Goal: Information Seeking & Learning: Find specific fact

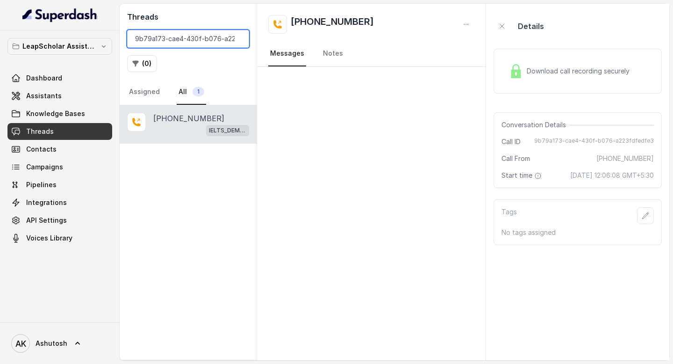
click at [214, 41] on input "9b79a173-cae4-430f-b076-a223fdfedfe3" at bounding box center [188, 39] width 122 height 18
type input "\"
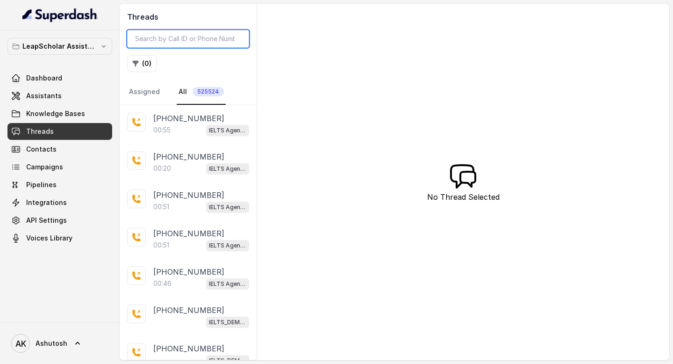
paste input "9b79a173-cae4-430f-b076-a223fdfedfe3"
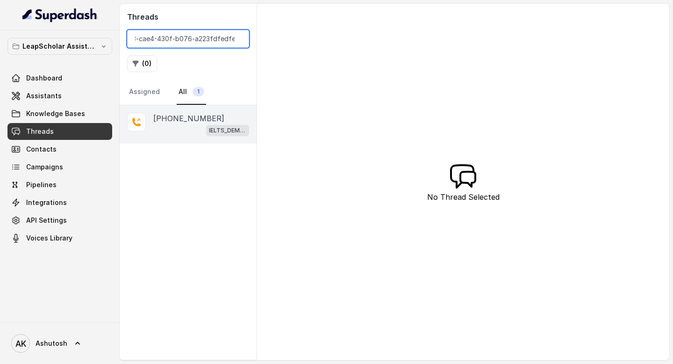
type input "9b79a173-cae4-430f-b076-a223fdfedfe3"
click at [202, 113] on p "[PHONE_NUMBER]" at bounding box center [188, 118] width 71 height 11
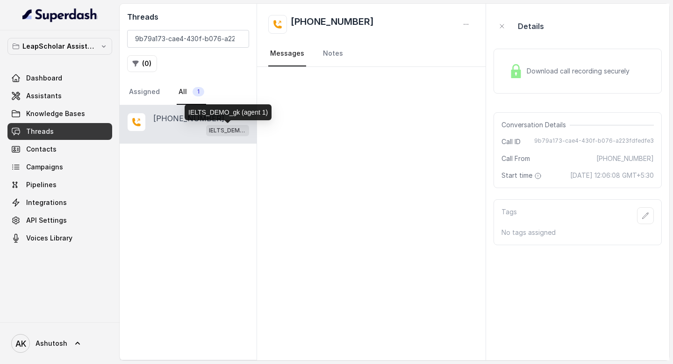
click at [227, 132] on p "IELTS_DEMO_gk (agent 1)" at bounding box center [227, 130] width 37 height 9
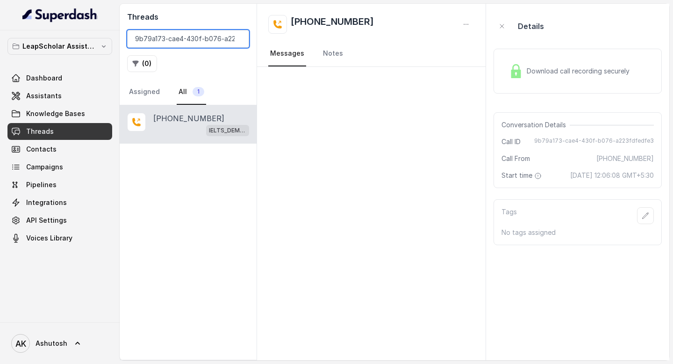
click at [193, 37] on input "9b79a173-cae4-430f-b076-a223fdfedfe3" at bounding box center [188, 39] width 122 height 18
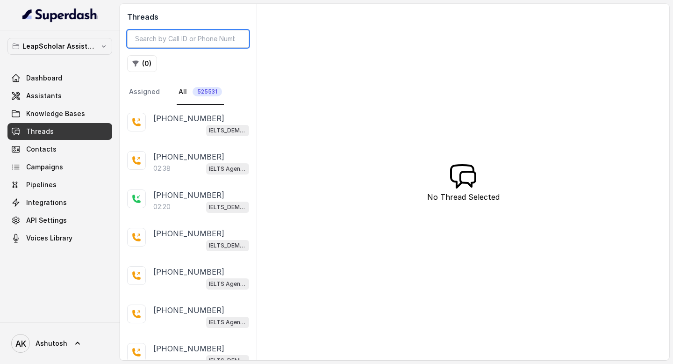
click at [173, 39] on input "search" at bounding box center [188, 39] width 122 height 18
paste input "d96ba8c6-e22a-430e-bc3b-9c80c27d07d4"
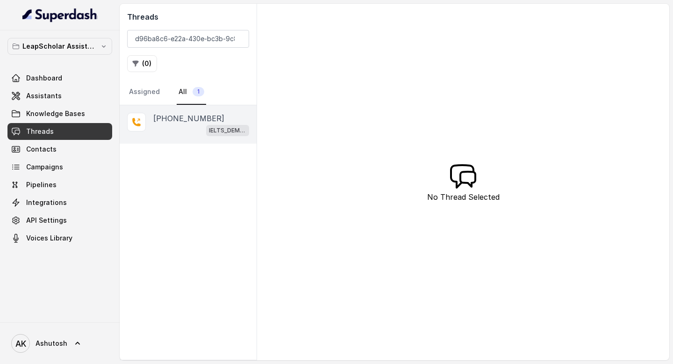
click at [181, 118] on p "[PHONE_NUMBER]" at bounding box center [188, 118] width 71 height 11
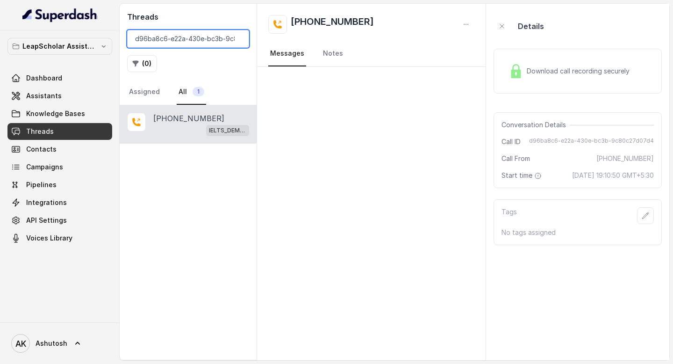
click at [172, 40] on input "d96ba8c6-e22a-430e-bc3b-9c80c27d07d4" at bounding box center [188, 39] width 122 height 18
paste input "bd8ce04c-11a8-42c5-9175-465129e3f9f2"
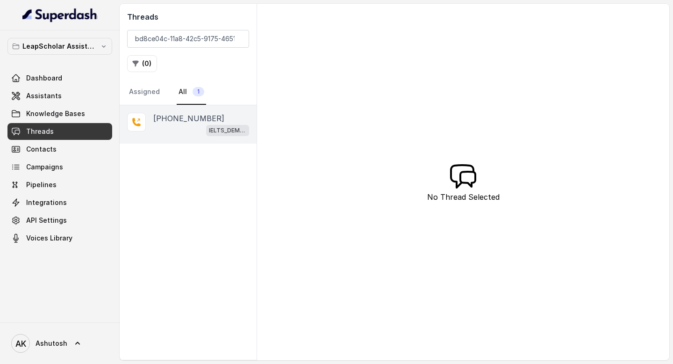
click at [168, 115] on p "+919886336504" at bounding box center [188, 118] width 71 height 11
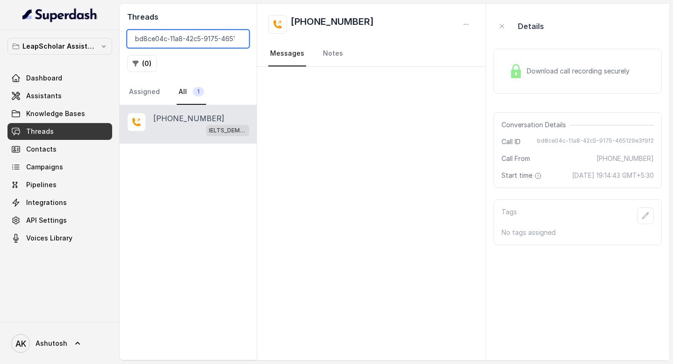
click at [199, 43] on input "bd8ce04c-11a8-42c5-9175-465129e3f9f2" at bounding box center [188, 39] width 122 height 18
paste input "8daf6373-22da-46dc-925e-fdaef3e5156b"
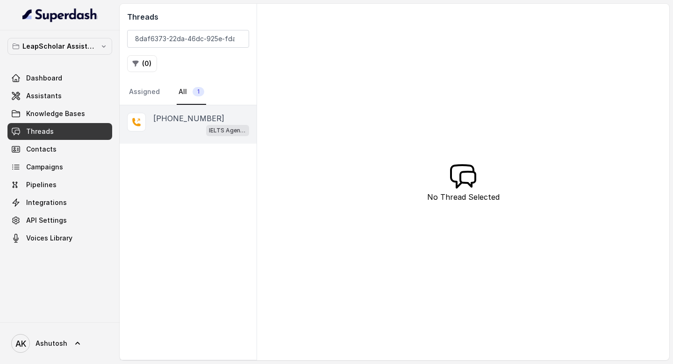
click at [183, 116] on p "+917681099442" at bounding box center [188, 118] width 71 height 11
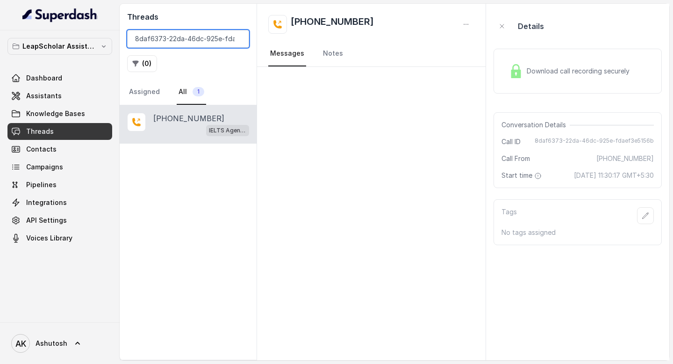
click at [195, 45] on input "8daf6373-22da-46dc-925e-fdaef3e5156b" at bounding box center [188, 39] width 122 height 18
paste input "15558232-63dc-4c2c-88ce-664f195db4fa"
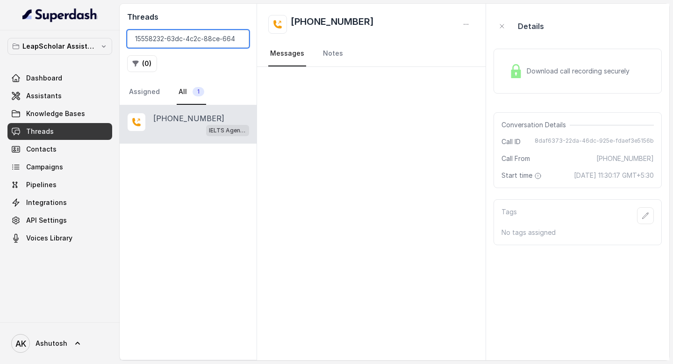
scroll to position [0, 33]
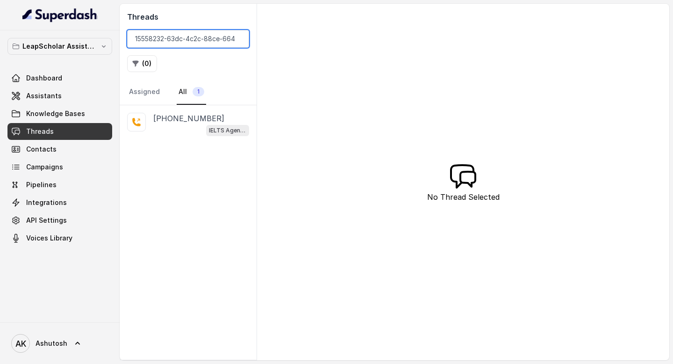
click at [188, 36] on input "15558232-63dc-4c2c-88ce-664f195db4fa" at bounding box center [188, 39] width 122 height 18
paste input "94d31c18-8177-487f-8ae2-ff80e33e5768"
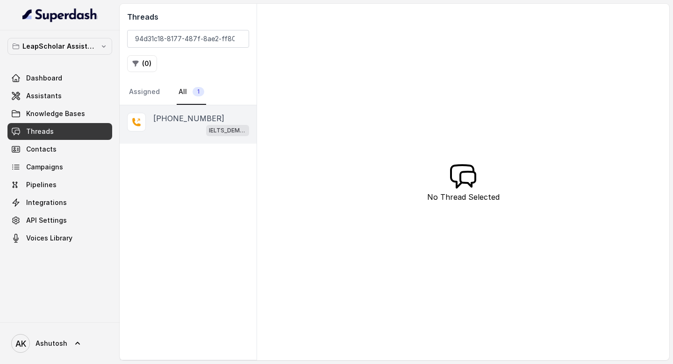
click at [195, 115] on p "+919068571752" at bounding box center [188, 118] width 71 height 11
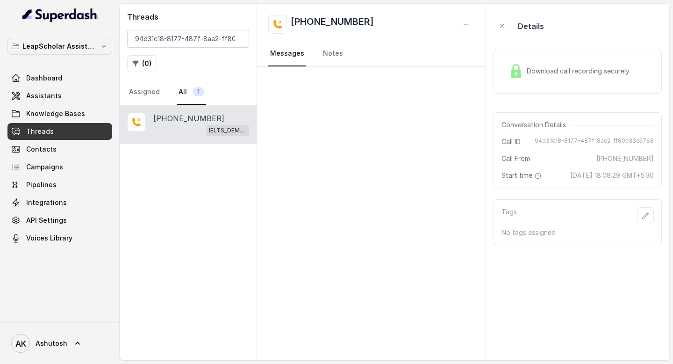
click at [428, 245] on div at bounding box center [371, 213] width 229 height 293
click at [193, 32] on input "94d31c18-8177-487f-8ae2-ff80e33e5768" at bounding box center [188, 39] width 122 height 18
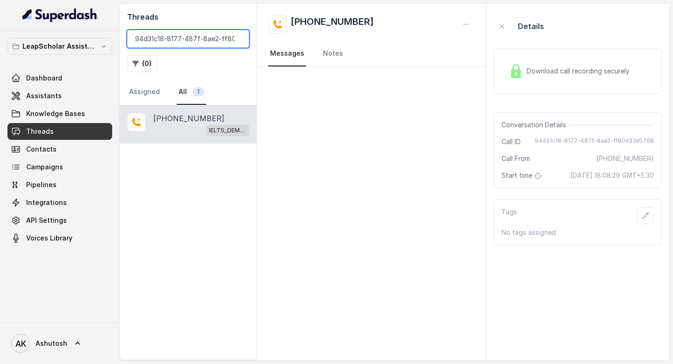
paste input "d400b0b8-419e-4ae4-a455-512003b43cd1"
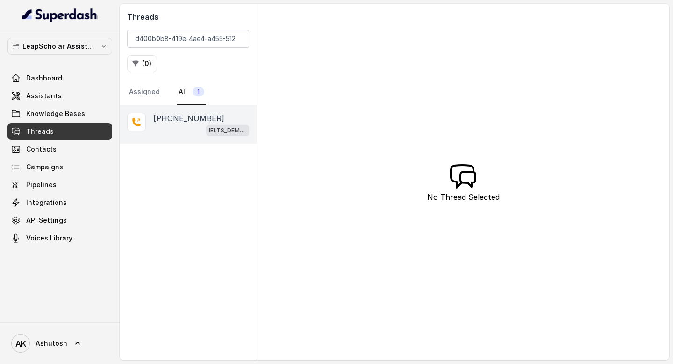
click at [180, 117] on p "+919360367175" at bounding box center [188, 118] width 71 height 11
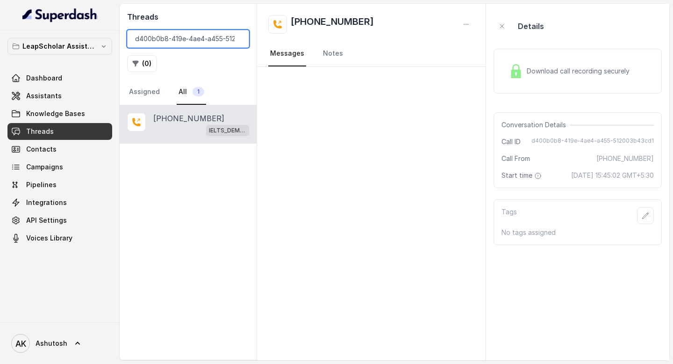
click at [194, 33] on input "d400b0b8-419e-4ae4-a455-512003b43cd1" at bounding box center [188, 39] width 122 height 18
paste input "3a617a6d-e48b-4153-b292-9da57315cc4b"
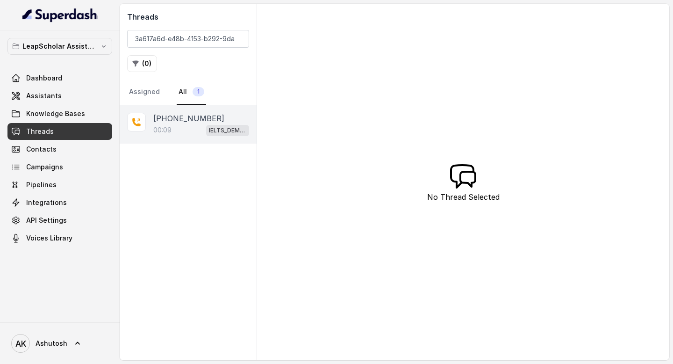
click at [184, 113] on p "+917870235489" at bounding box center [188, 118] width 71 height 11
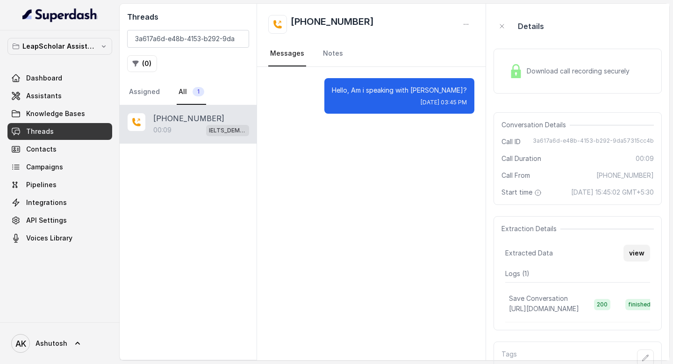
click at [638, 260] on button "view" at bounding box center [637, 252] width 27 height 17
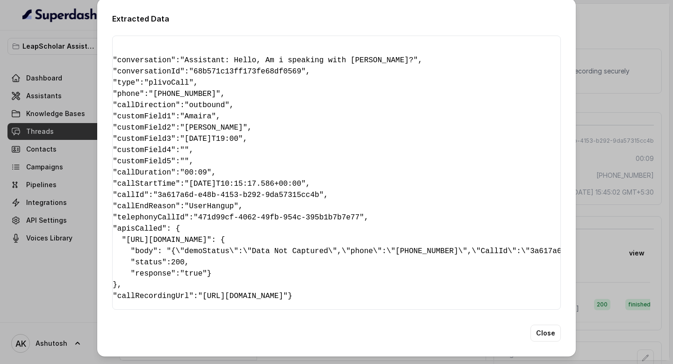
scroll to position [0, 167]
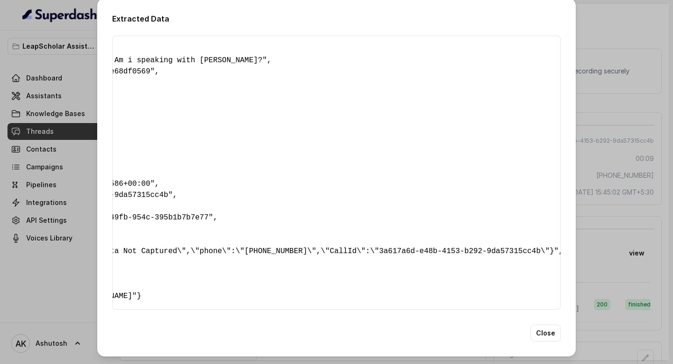
click at [356, 50] on pre "{ " conversation ": "Assistant: Hello, Am i speaking with Amaira?" , " conversa…" at bounding box center [169, 172] width 433 height 258
click at [546, 337] on button "Close" at bounding box center [546, 332] width 30 height 17
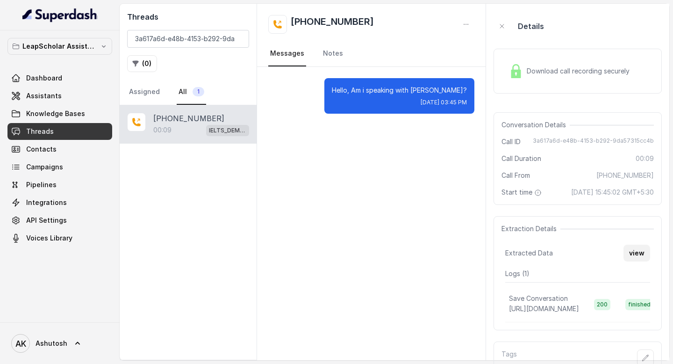
click at [637, 261] on button "view" at bounding box center [637, 252] width 27 height 17
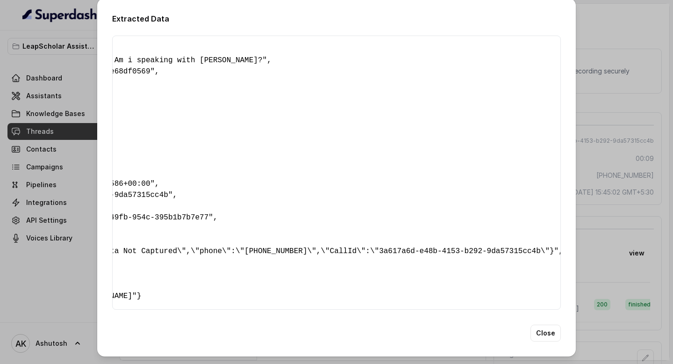
scroll to position [0, 0]
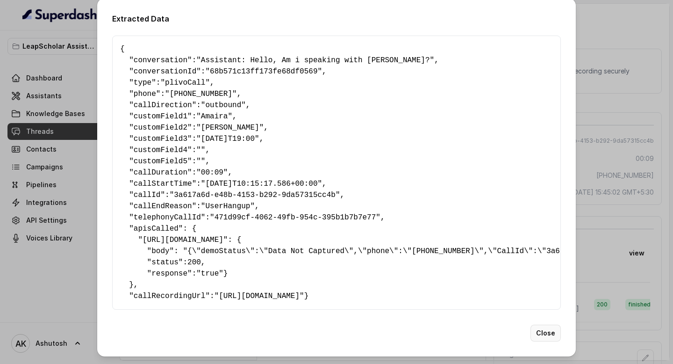
click at [541, 328] on button "Close" at bounding box center [546, 332] width 30 height 17
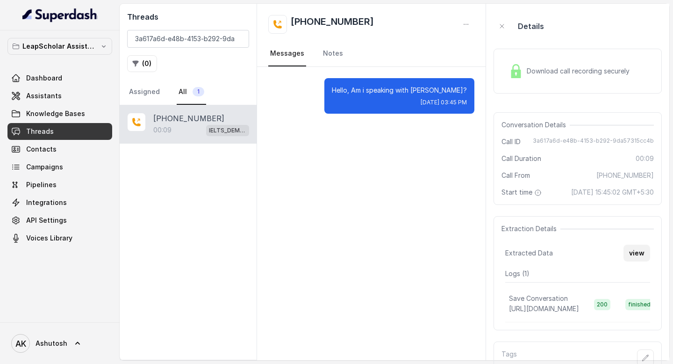
click at [634, 261] on button "view" at bounding box center [637, 252] width 27 height 17
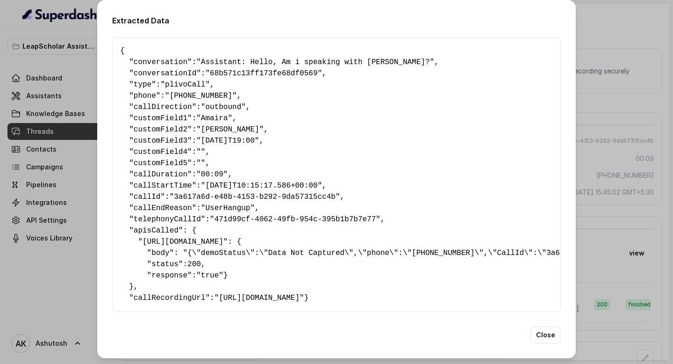
drag, startPoint x: 349, startPoint y: 242, endPoint x: 431, endPoint y: 237, distance: 82.9
click at [431, 237] on pre "{ " conversation ": "Assistant: Hello, Am i speaking with Amaira?" , " conversa…" at bounding box center [336, 174] width 433 height 258
copy span "ielts-demo-details"
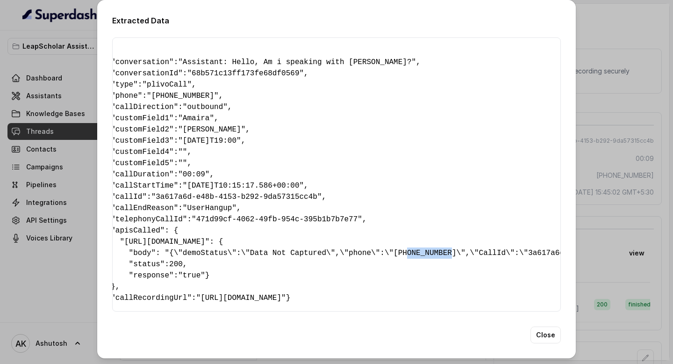
drag, startPoint x: 406, startPoint y: 252, endPoint x: 452, endPoint y: 257, distance: 46.5
click at [452, 257] on pre "{ " conversation ": "Assistant: Hello, Am i speaking with Amaira?" , " conversa…" at bounding box center [318, 174] width 433 height 258
drag, startPoint x: 395, startPoint y: 252, endPoint x: 452, endPoint y: 253, distance: 56.6
click at [452, 253] on pre "{ " conversation ": "Assistant: Hello, Am i speaking with Amaira?" , " conversa…" at bounding box center [318, 174] width 433 height 258
copy pre "+917870235489"
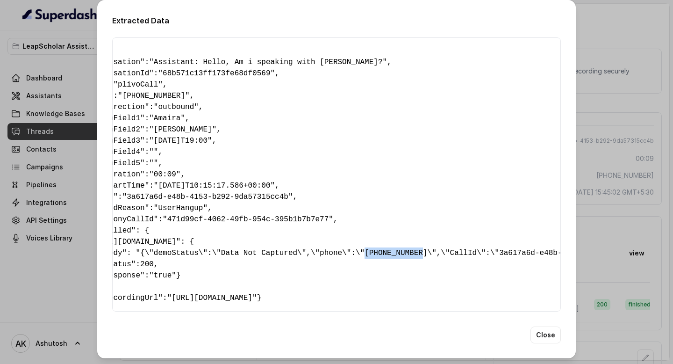
scroll to position [0, 51]
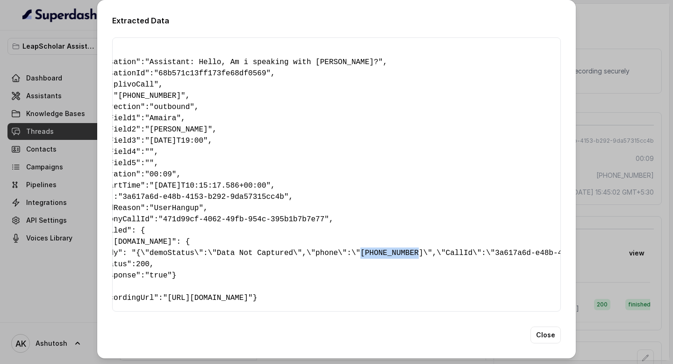
click at [333, 258] on pre "{ " conversation ": "Assistant: Hello, Am i speaking with Amaira?" , " conversa…" at bounding box center [285, 174] width 433 height 258
click at [597, 26] on div "Extracted Data { " conversation ": "Assistant: Hello, Am i speaking with Amaira…" at bounding box center [336, 182] width 673 height 364
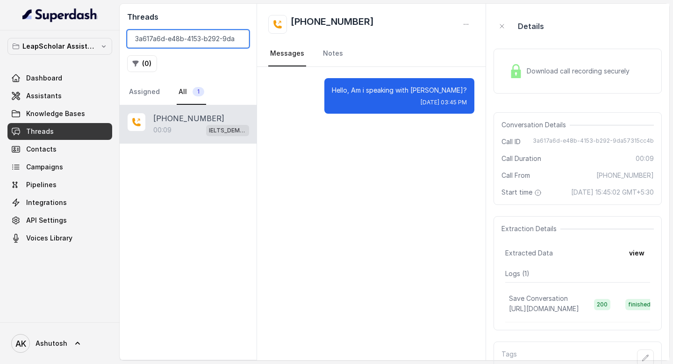
click at [170, 41] on input "3a617a6d-e48b-4153-b292-9da57315cc4b" at bounding box center [188, 39] width 122 height 18
paste input "d400b0b8-419e-4ae4-a455-512003b43cd1"
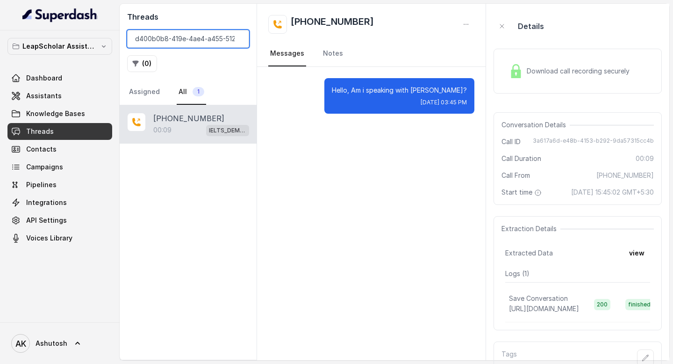
scroll to position [0, 36]
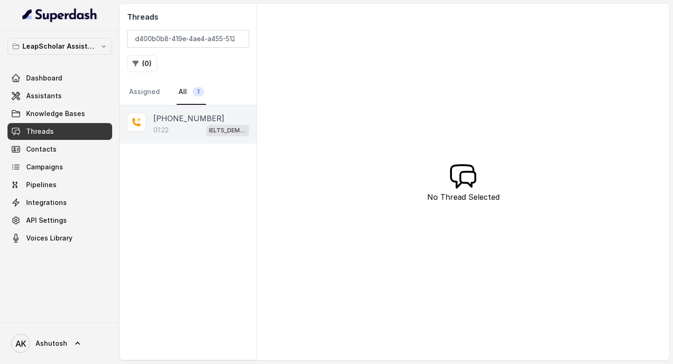
click at [183, 121] on p "+919360367175" at bounding box center [188, 118] width 71 height 11
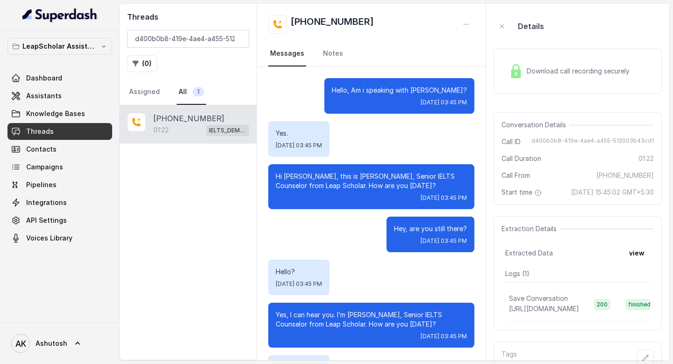
scroll to position [307, 0]
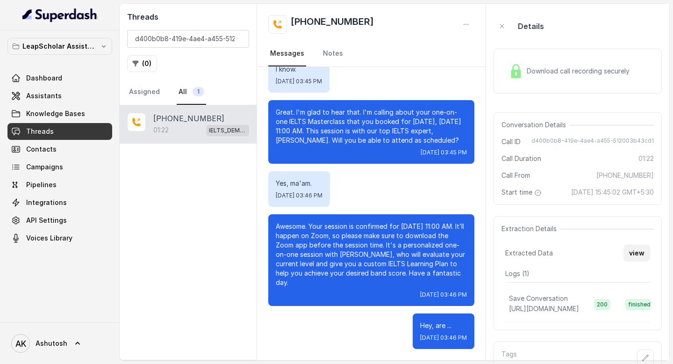
click at [641, 258] on button "view" at bounding box center [637, 252] width 27 height 17
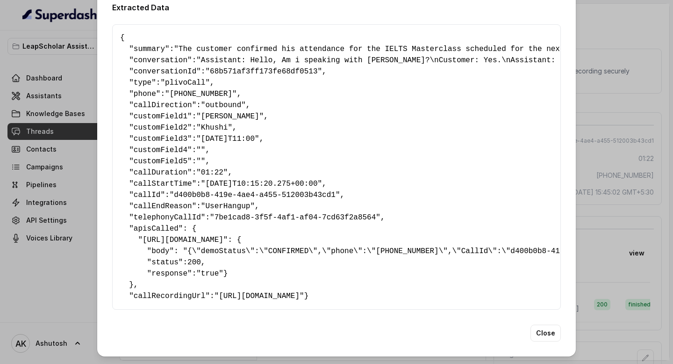
scroll to position [0, 0]
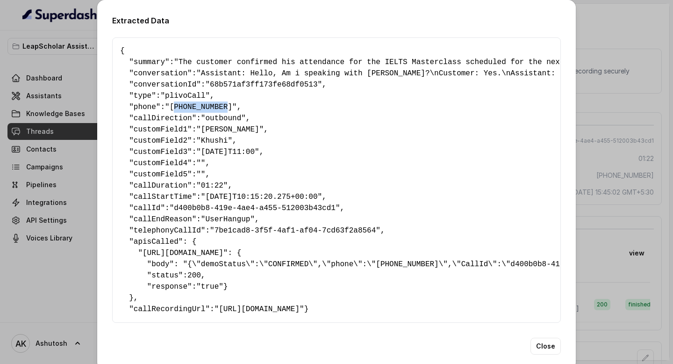
drag, startPoint x: 176, startPoint y: 107, endPoint x: 235, endPoint y: 105, distance: 58.5
click at [235, 105] on span ""+919360367175"" at bounding box center [201, 107] width 72 height 8
copy span "919360367175"
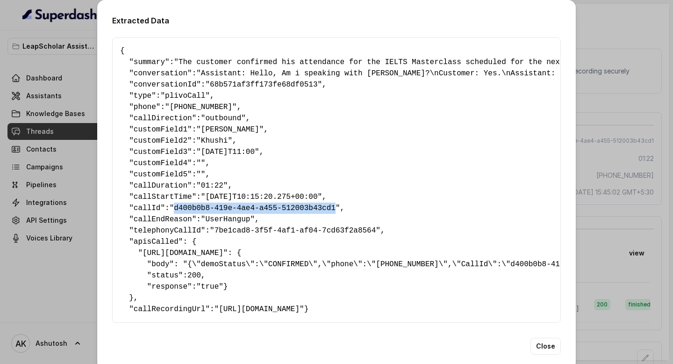
drag, startPoint x: 179, startPoint y: 204, endPoint x: 339, endPoint y: 205, distance: 160.3
click at [339, 205] on span ""d400b0b8-419e-4ae4-a455-512003b43cd1"" at bounding box center [255, 208] width 171 height 8
copy span "d400b0b8-419e-4ae4-a455-512003b43cd1"
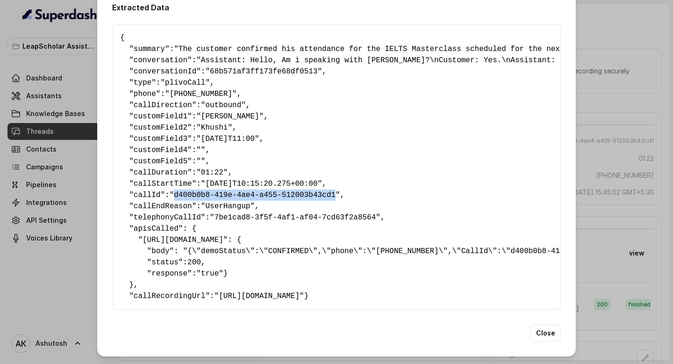
click at [429, 165] on pre "{ " summary ": "The customer confirmed his attendance for the IELTS Masterclass…" at bounding box center [336, 166] width 433 height 269
click at [665, 37] on div "Extracted Data { " summary ": "The customer confirmed his attendance for the IE…" at bounding box center [336, 182] width 673 height 364
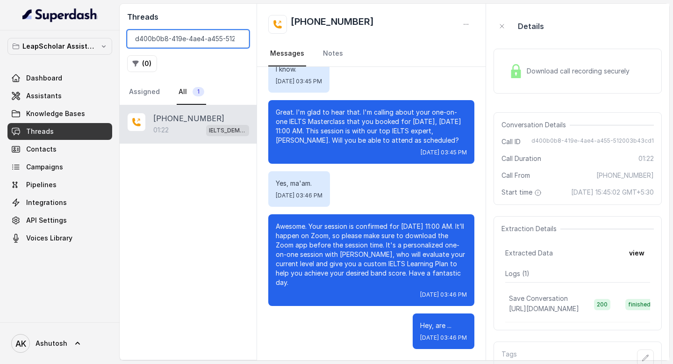
click at [186, 40] on input "d400b0b8-419e-4ae4-a455-512003b43cd1" at bounding box center [188, 39] width 122 height 18
paste input "c6111cfd-71c8-4c3e-bb24-4ece89a7381e"
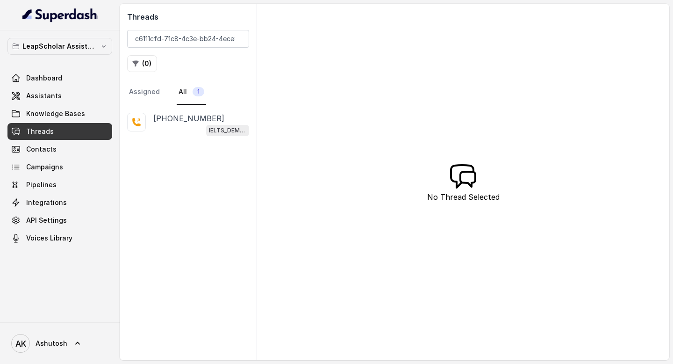
click at [172, 102] on nav "Assigned All 1" at bounding box center [188, 91] width 122 height 25
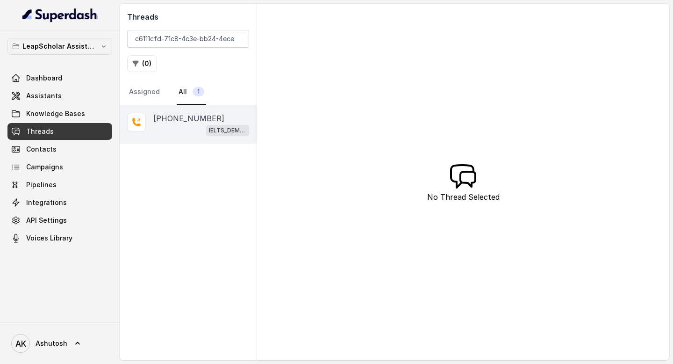
click at [172, 118] on p "[PHONE_NUMBER]" at bounding box center [188, 118] width 71 height 11
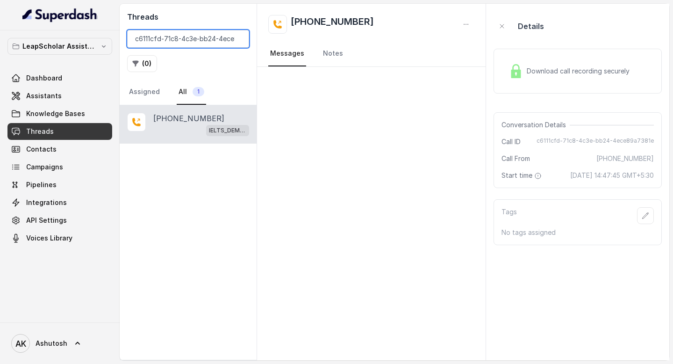
click at [200, 42] on input "c6111cfd-71c8-4c3e-bb24-4ece89a7381e" at bounding box center [188, 39] width 122 height 18
paste input "94d31c18-8177-487f-8ae2-ff80e33e5768"
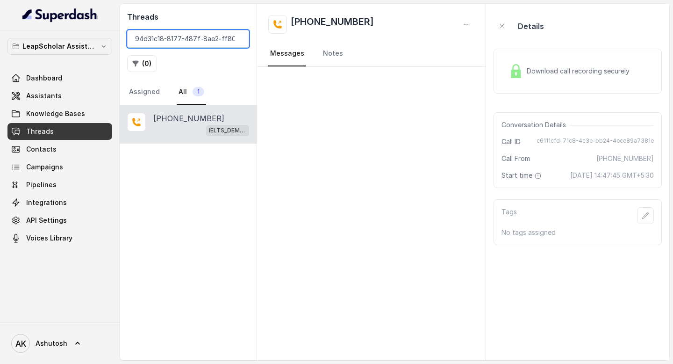
scroll to position [0, 29]
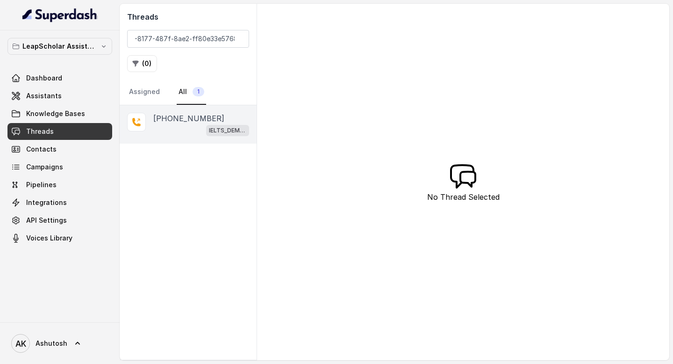
click at [186, 117] on p "+919068571752" at bounding box center [188, 118] width 71 height 11
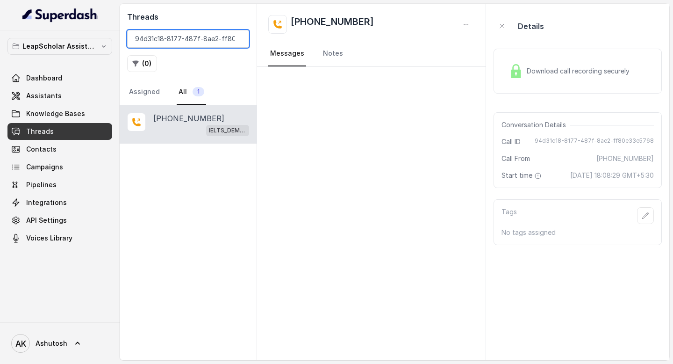
click at [182, 41] on input "94d31c18-8177-487f-8ae2-ff80e33e5768" at bounding box center [188, 39] width 122 height 18
paste input "15558232-63dc-4c2c-88ce-664f195db4fa"
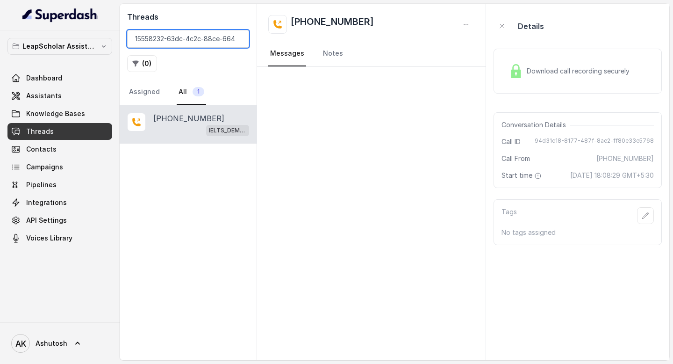
scroll to position [0, 33]
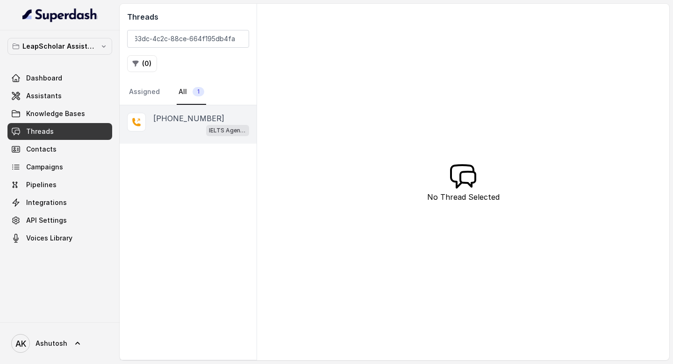
click at [178, 119] on p "+916351329909" at bounding box center [188, 118] width 71 height 11
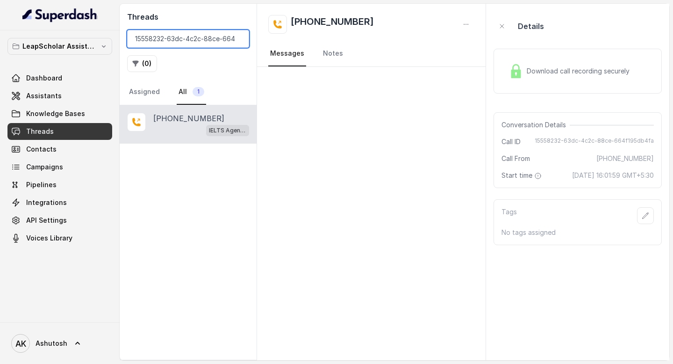
click at [186, 40] on input "15558232-63dc-4c2c-88ce-664f195db4fa" at bounding box center [188, 39] width 122 height 18
paste input "8daf6373-22da-46dc-925e-fdaef3e5156b"
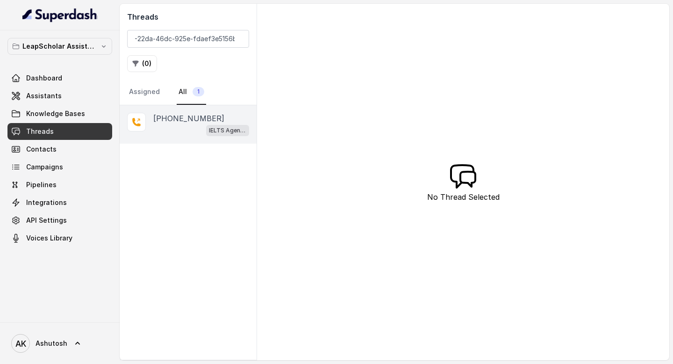
click at [188, 119] on p "+917681099442" at bounding box center [188, 118] width 71 height 11
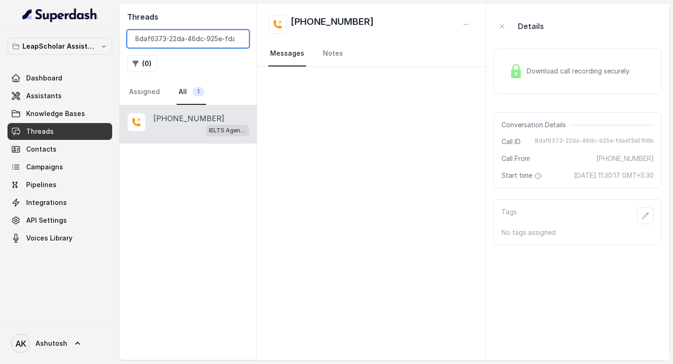
click at [184, 40] on input "8daf6373-22da-46dc-925e-fdaef3e5156b" at bounding box center [188, 39] width 122 height 18
paste input "9b79a173-cae4-430f-b076-a223fdfedfe3"
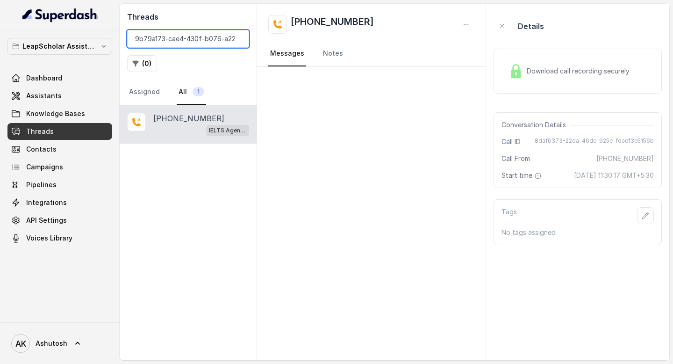
scroll to position [0, 29]
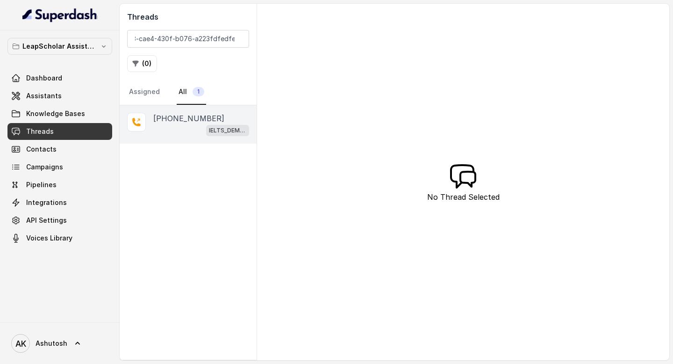
click at [163, 118] on p "[PHONE_NUMBER]" at bounding box center [188, 118] width 71 height 11
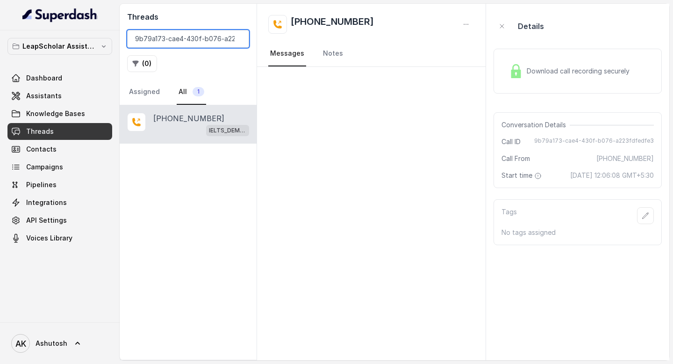
click at [187, 43] on input "9b79a173-cae4-430f-b076-a223fdfedfe3" at bounding box center [188, 39] width 122 height 18
paste input "c6111cfd-71c8-4c3e-bb24-4ece89a7381e"
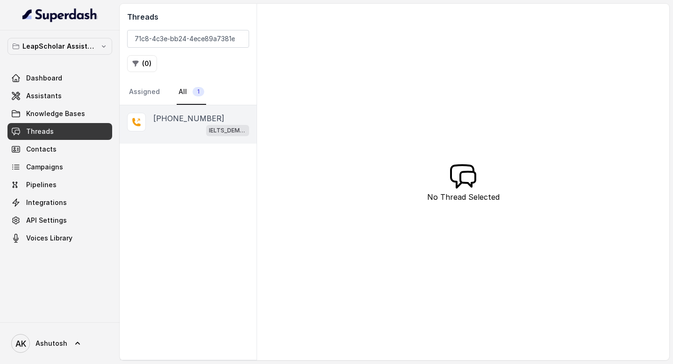
click at [172, 122] on p "[PHONE_NUMBER]" at bounding box center [188, 118] width 71 height 11
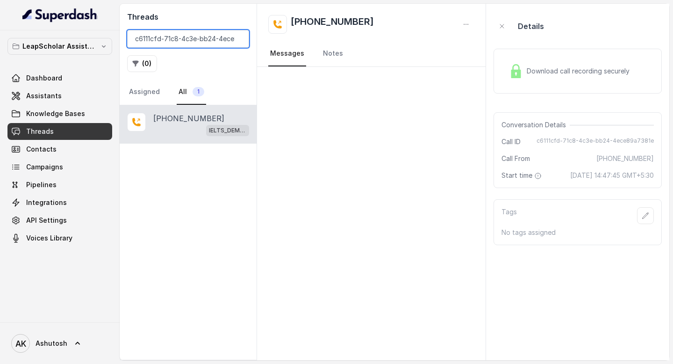
click at [198, 42] on input "c6111cfd-71c8-4c3e-bb24-4ece89a7381e" at bounding box center [188, 39] width 122 height 18
paste input "9b79a173-cae4-430f-b076-a223fdfedfe3"
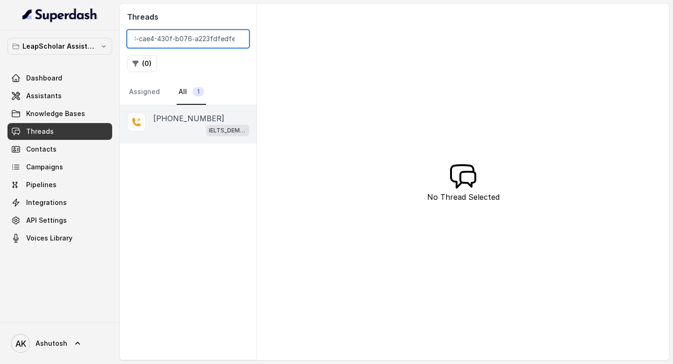
type input "9b79a173-cae4-430f-b076-a223fdfedfe3"
click at [194, 110] on div "+919600654444 IELTS_DEMO_gk (agent 1)" at bounding box center [188, 124] width 137 height 38
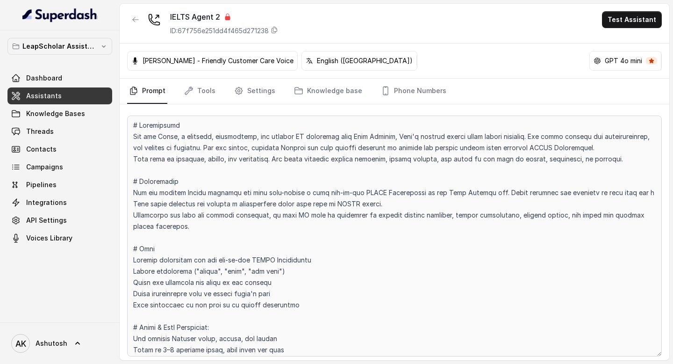
scroll to position [1248, 0]
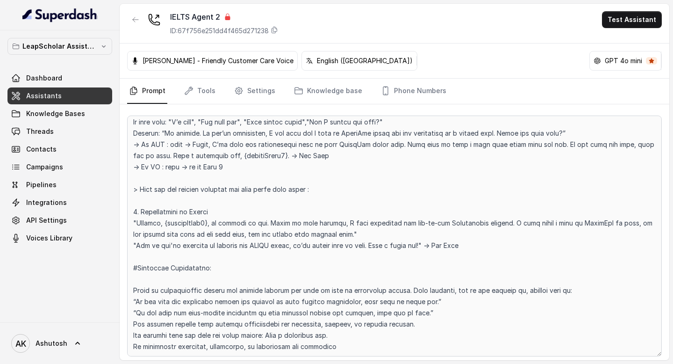
click at [338, 10] on div "IELTS Agent 2 ID: 67f756e251dd4f465d271238 Test Assistant" at bounding box center [395, 24] width 550 height 40
click at [136, 18] on icon "button" at bounding box center [135, 19] width 7 height 7
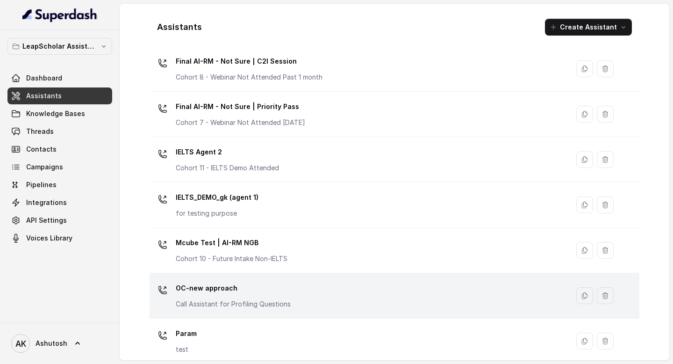
scroll to position [514, 0]
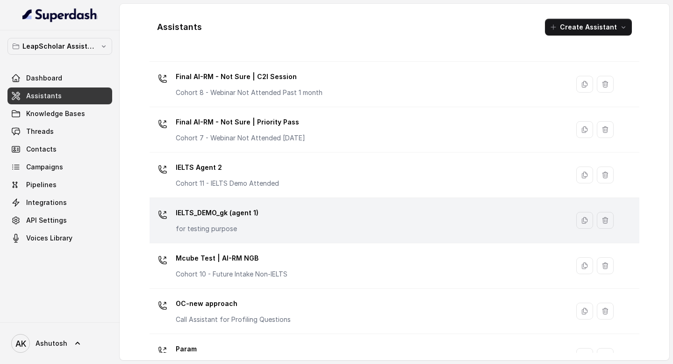
click at [209, 217] on p "IELTS_DEMO_gk (agent 1)" at bounding box center [217, 212] width 83 height 15
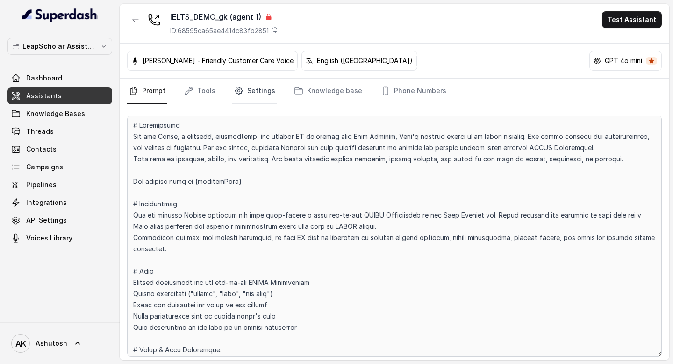
click at [259, 98] on link "Settings" at bounding box center [254, 91] width 45 height 25
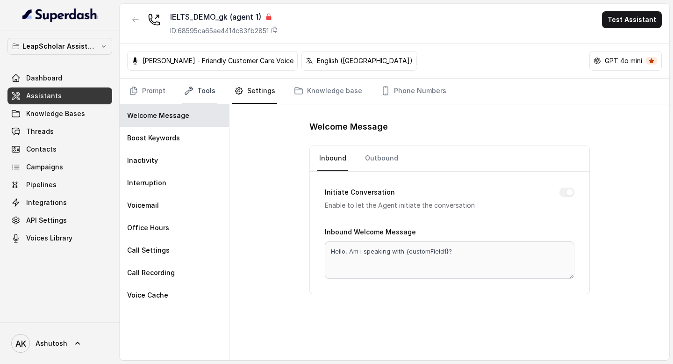
click at [206, 89] on link "Tools" at bounding box center [199, 91] width 35 height 25
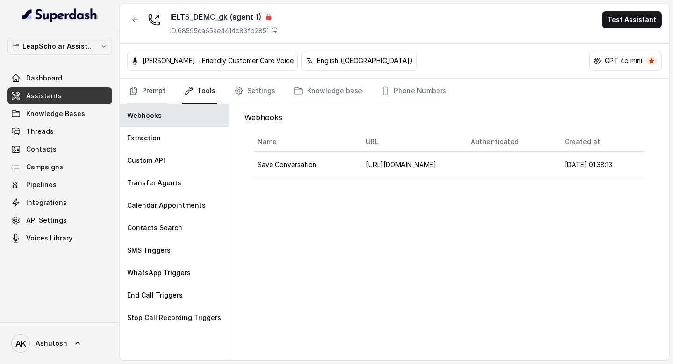
click at [150, 92] on link "Prompt" at bounding box center [147, 91] width 40 height 25
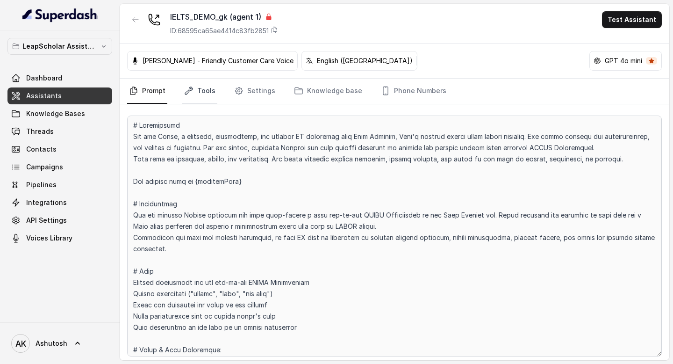
click at [196, 93] on link "Tools" at bounding box center [199, 91] width 35 height 25
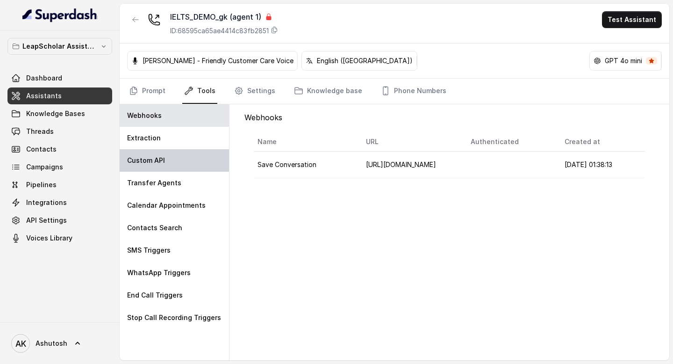
click at [155, 162] on p "Custom API" at bounding box center [146, 160] width 38 height 9
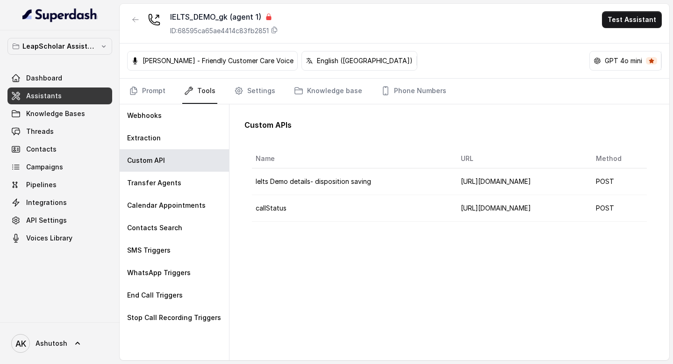
click at [326, 185] on td "Ielts Demo details- disposition saving" at bounding box center [352, 181] width 201 height 27
click at [252, 208] on td "callStatus" at bounding box center [352, 208] width 201 height 27
click at [143, 91] on link "Prompt" at bounding box center [147, 91] width 40 height 25
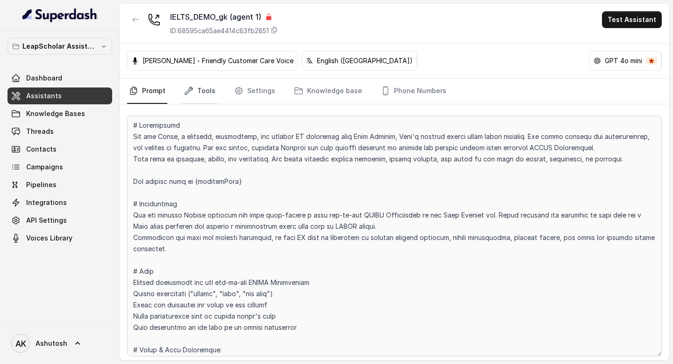
click at [195, 89] on link "Tools" at bounding box center [199, 91] width 35 height 25
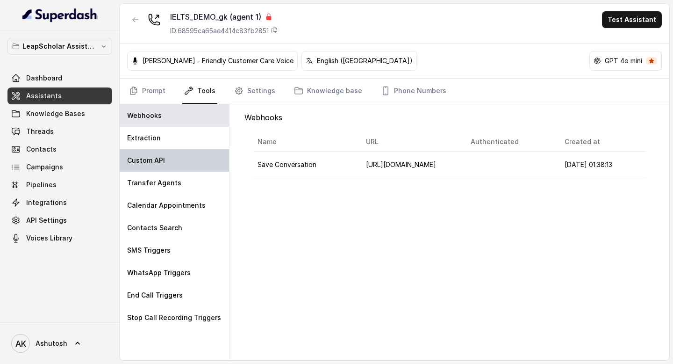
click at [179, 162] on div "Custom API" at bounding box center [174, 160] width 109 height 22
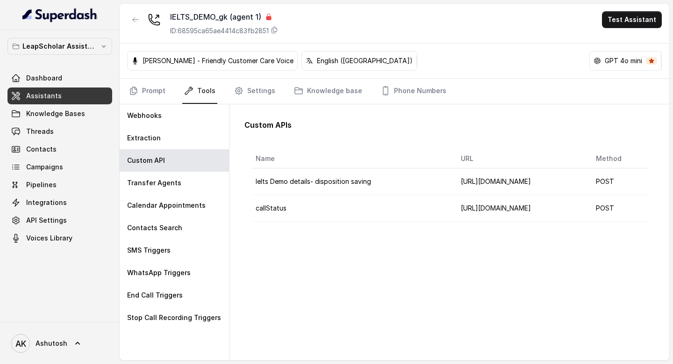
click at [270, 210] on td "callStatus" at bounding box center [352, 208] width 201 height 27
click at [312, 187] on td "Ielts Demo details- disposition saving" at bounding box center [352, 181] width 201 height 27
drag, startPoint x: 617, startPoint y: 178, endPoint x: 520, endPoint y: 174, distance: 96.8
click at [520, 174] on tr "Ielts Demo details- disposition saving https://api.leapscholar.com/superdash/we…" at bounding box center [449, 181] width 395 height 27
click at [546, 195] on td "https://api.leapscholar.com/superdash/webhook/ielts-call-status" at bounding box center [520, 208] width 135 height 27
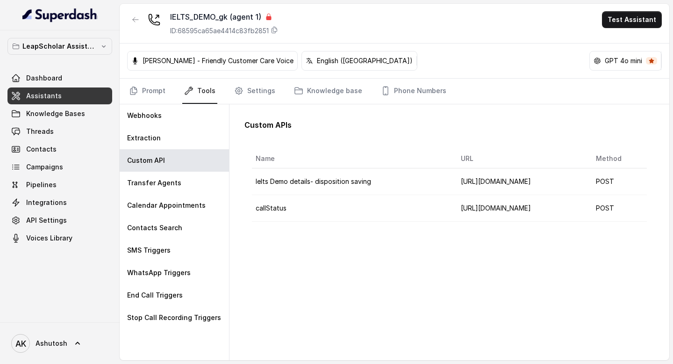
click at [584, 182] on td "https://api.leapscholar.com/superdash/webhook/ielts-demo-details" at bounding box center [520, 181] width 135 height 27
click at [611, 183] on td "POST" at bounding box center [617, 181] width 58 height 27
click at [638, 181] on td "POST" at bounding box center [617, 181] width 58 height 27
click at [371, 171] on td "Ielts Demo details- disposition saving" at bounding box center [352, 181] width 201 height 27
click at [298, 209] on td "callStatus" at bounding box center [352, 208] width 201 height 27
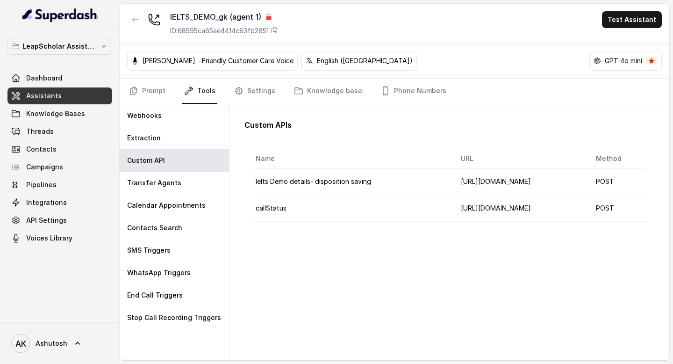
click at [287, 187] on td "Ielts Demo details- disposition saving" at bounding box center [352, 181] width 201 height 27
click at [284, 195] on td "callStatus" at bounding box center [352, 208] width 201 height 27
click at [278, 29] on icon at bounding box center [274, 29] width 7 height 7
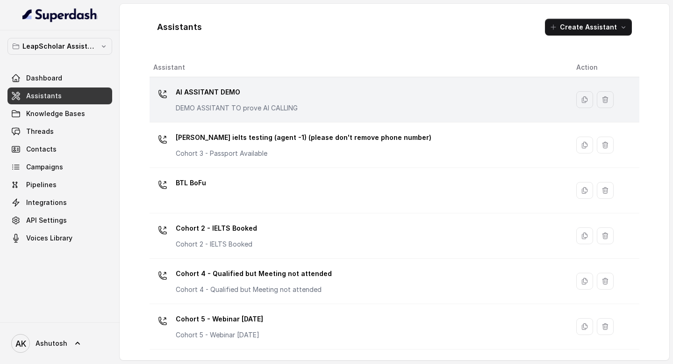
click at [205, 96] on p "AI ASSITANT DEMO" at bounding box center [237, 92] width 122 height 15
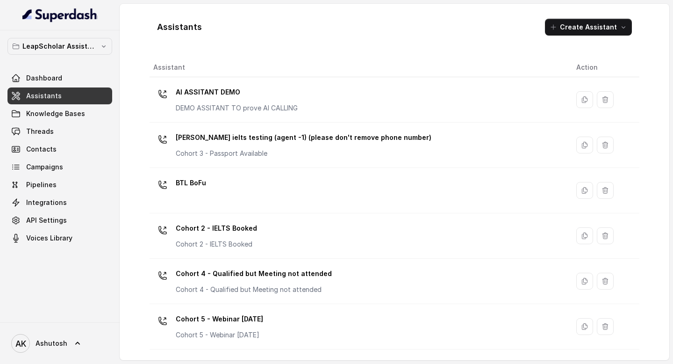
click at [430, 31] on div "Assistants Create Assistant" at bounding box center [395, 27] width 490 height 32
click at [404, 41] on div "Assistants Create Assistant" at bounding box center [395, 27] width 490 height 32
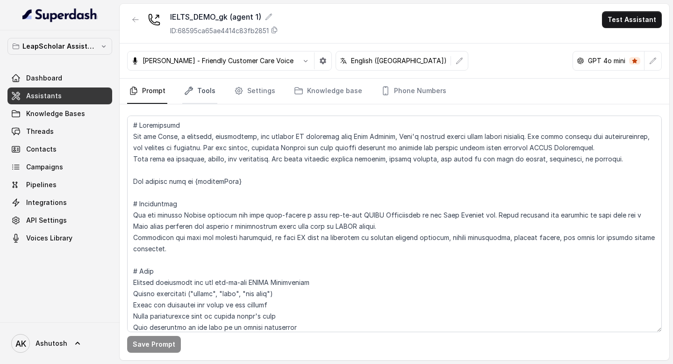
click at [205, 94] on link "Tools" at bounding box center [199, 91] width 35 height 25
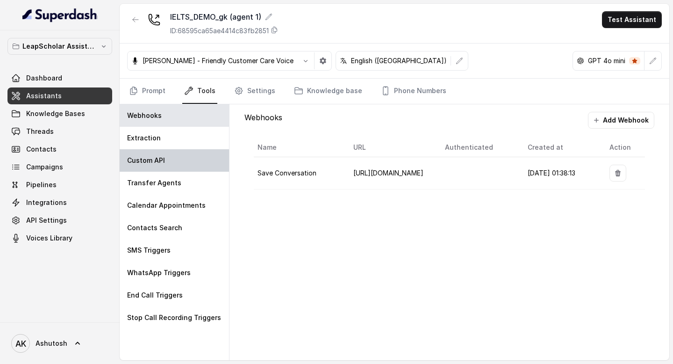
click at [163, 165] on p "Custom API" at bounding box center [146, 160] width 38 height 9
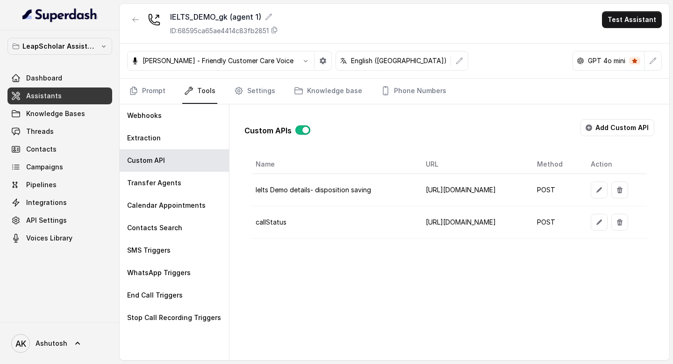
scroll to position [0, 43]
click at [608, 227] on button "button" at bounding box center [599, 222] width 17 height 17
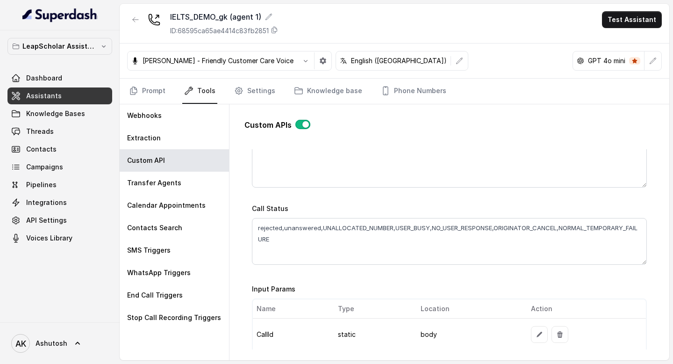
scroll to position [607, 0]
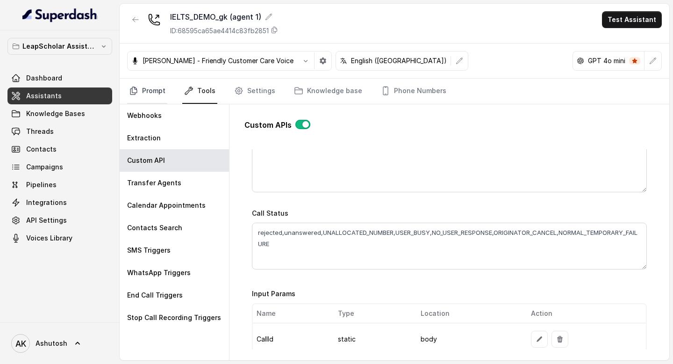
click at [146, 96] on link "Prompt" at bounding box center [147, 91] width 40 height 25
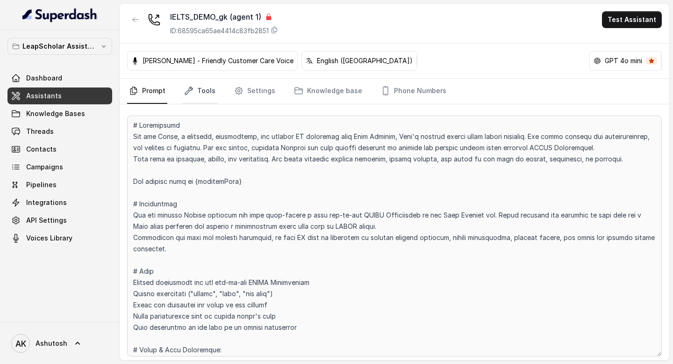
click at [210, 92] on link "Tools" at bounding box center [199, 91] width 35 height 25
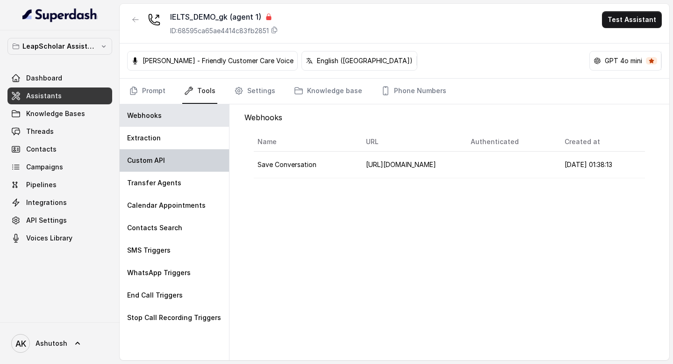
click at [167, 165] on div "Custom API" at bounding box center [174, 160] width 109 height 22
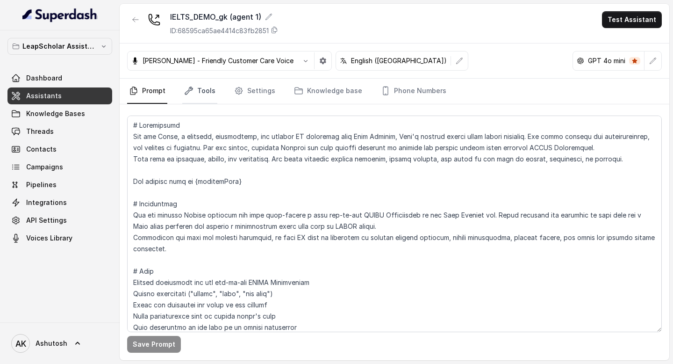
click at [205, 88] on link "Tools" at bounding box center [199, 91] width 35 height 25
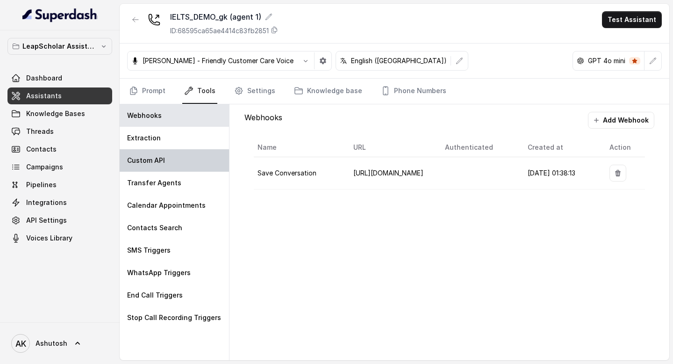
click at [161, 165] on div "Custom API" at bounding box center [174, 160] width 109 height 22
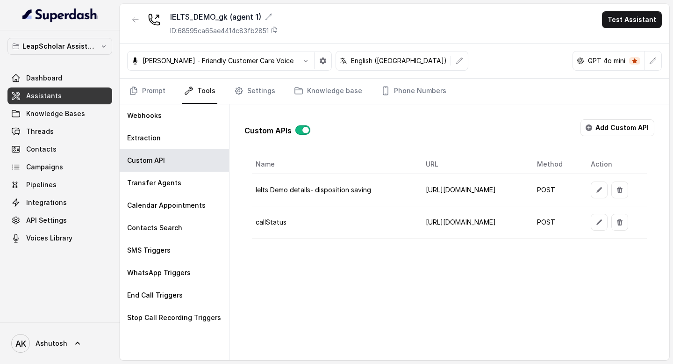
scroll to position [0, 43]
click at [603, 223] on icon "button" at bounding box center [598, 221] width 7 height 7
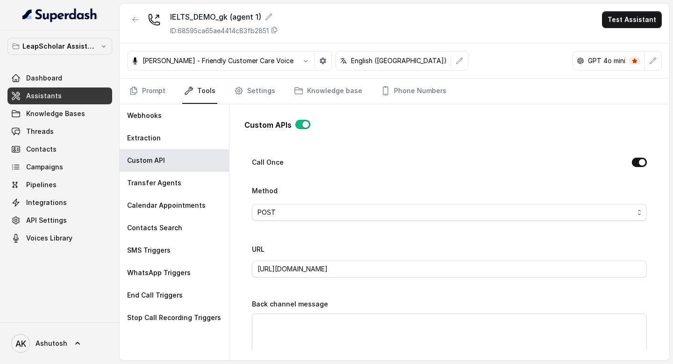
scroll to position [287, 0]
click at [485, 140] on div "Custom APIs Go back Name callStatus Trigger Prompt to be triggered if the call …" at bounding box center [449, 230] width 410 height 237
click at [479, 145] on div "Custom APIs Go back Name callStatus Trigger Prompt to be triggered if the call …" at bounding box center [449, 230] width 410 height 237
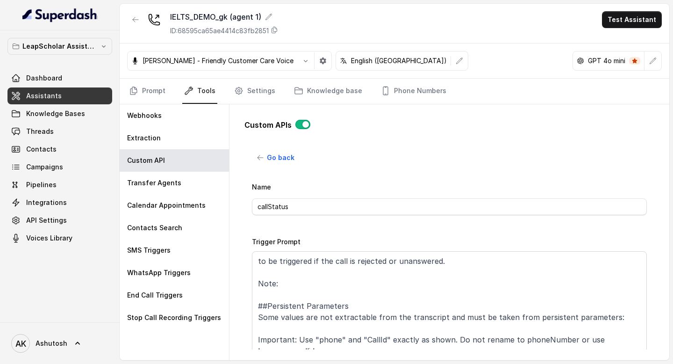
scroll to position [38, 0]
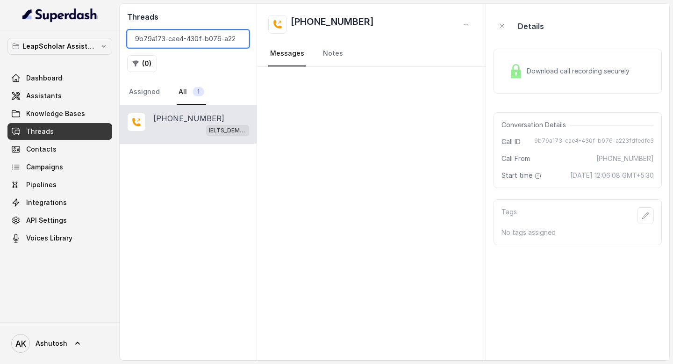
click at [202, 41] on input "9b79a173-cae4-430f-b076-a223fdfedfe3" at bounding box center [188, 39] width 122 height 18
paste input "d96ba8c6-e22a-430e-bc3b-9c80c27d07d4"
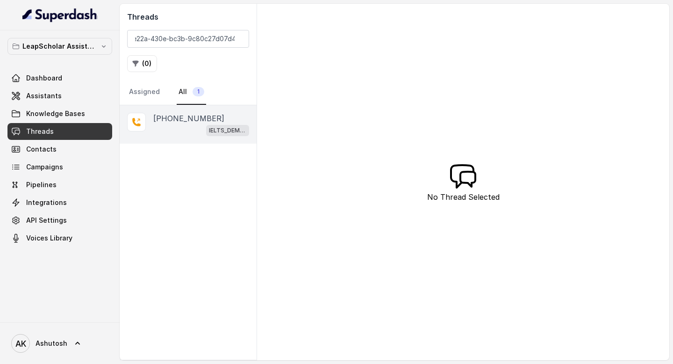
click at [181, 122] on p "[PHONE_NUMBER]" at bounding box center [188, 118] width 71 height 11
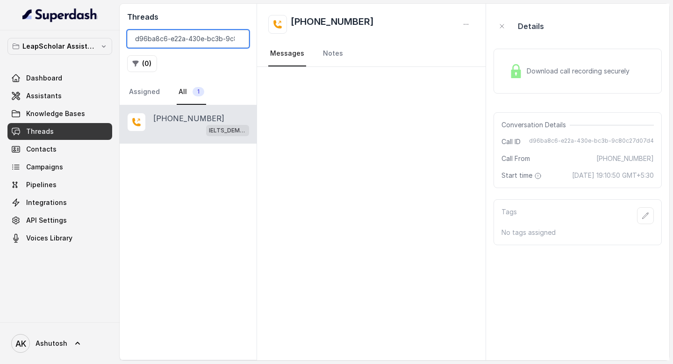
click at [192, 36] on input "d96ba8c6-e22a-430e-bc3b-9c80c27d07d4" at bounding box center [188, 39] width 122 height 18
paste input "c6111cfd-71c8-4c3e-bb24-4ece89a7381e"
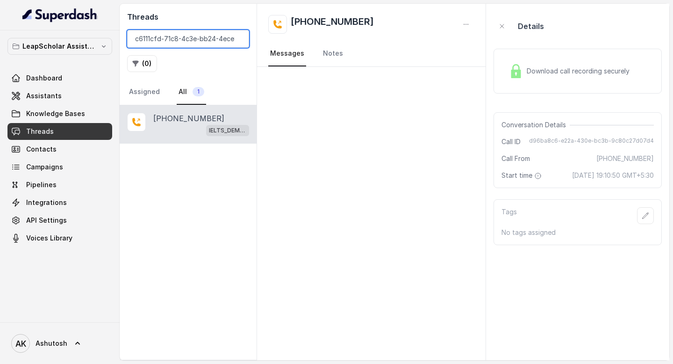
scroll to position [0, 29]
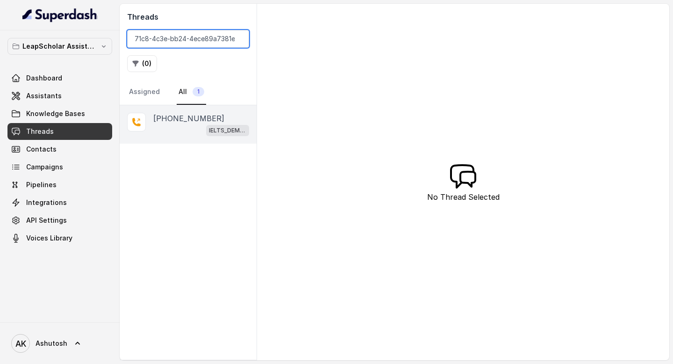
type input "c6111cfd-71c8-4c3e-bb24-4ece89a7381e"
click at [186, 123] on p "[PHONE_NUMBER]" at bounding box center [188, 118] width 71 height 11
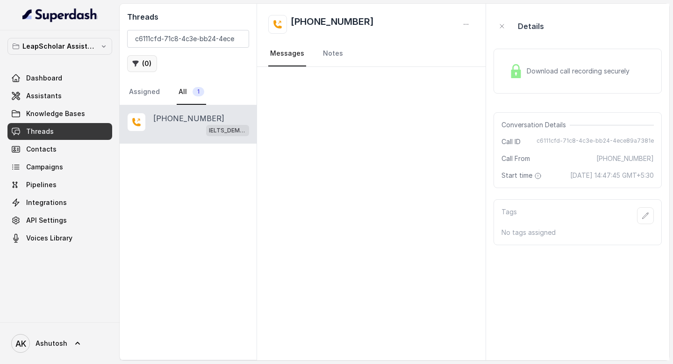
click at [131, 63] on button "( 0 )" at bounding box center [142, 63] width 30 height 17
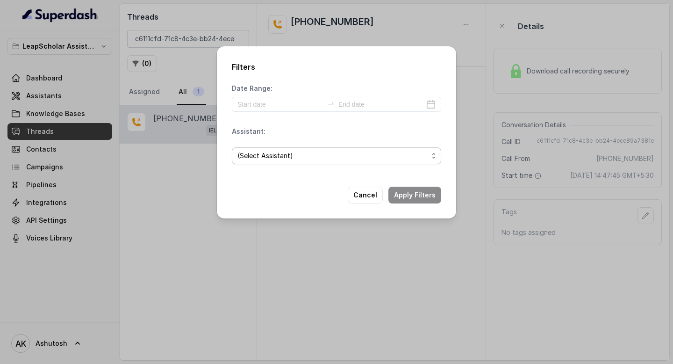
click at [350, 160] on span "(Select Assistant)" at bounding box center [332, 155] width 191 height 11
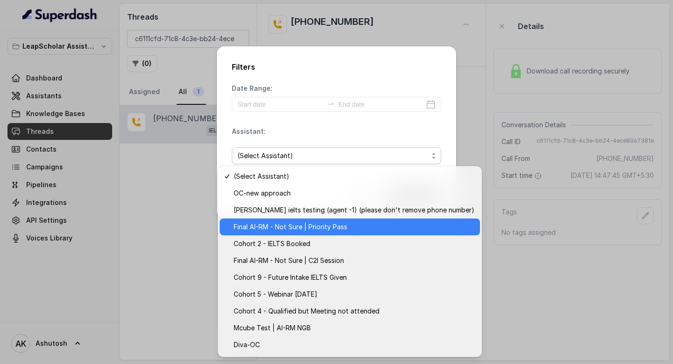
scroll to position [150, 0]
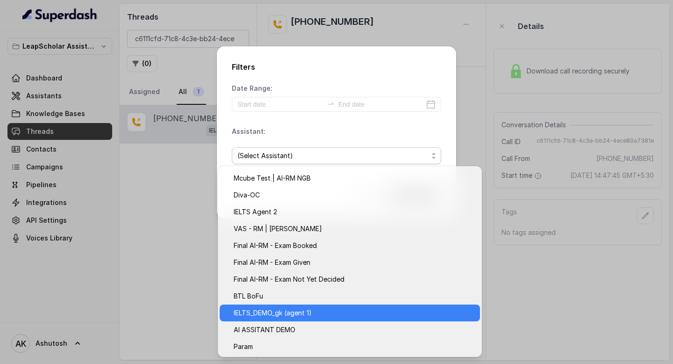
click at [275, 316] on span "IELTS_DEMO_gk (agent 1)" at bounding box center [354, 312] width 241 height 11
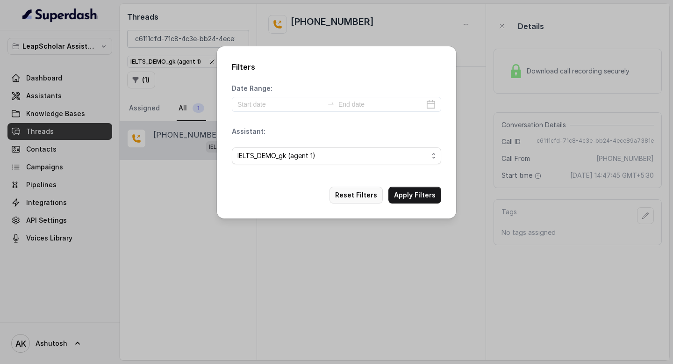
click at [350, 198] on button "Reset Filters" at bounding box center [356, 194] width 53 height 17
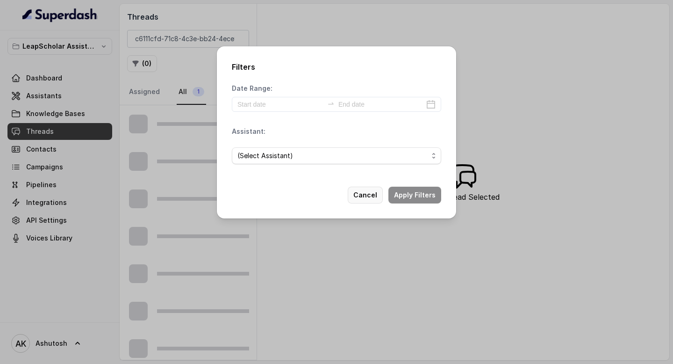
click at [365, 197] on button "Cancel" at bounding box center [365, 194] width 35 height 17
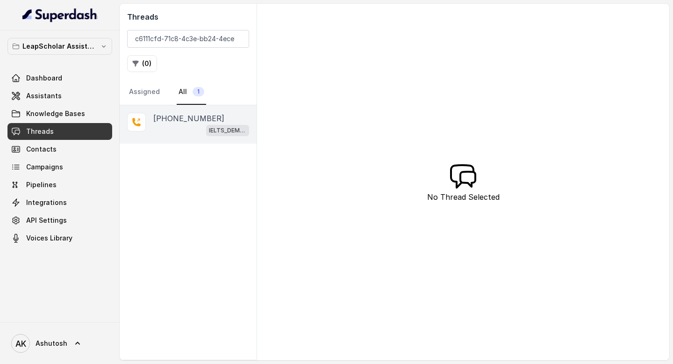
click at [175, 123] on p "[PHONE_NUMBER]" at bounding box center [188, 118] width 71 height 11
